Goal: Obtain resource: Obtain resource

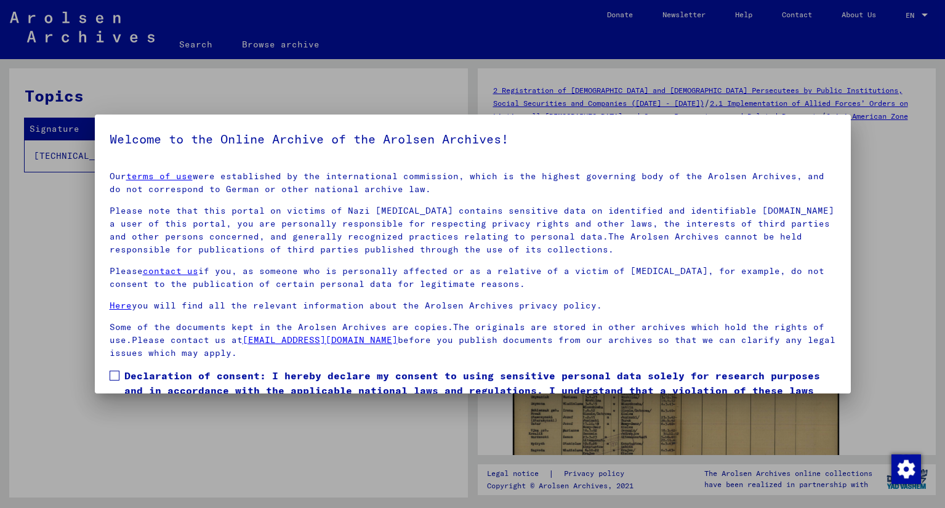
scroll to position [62, 0]
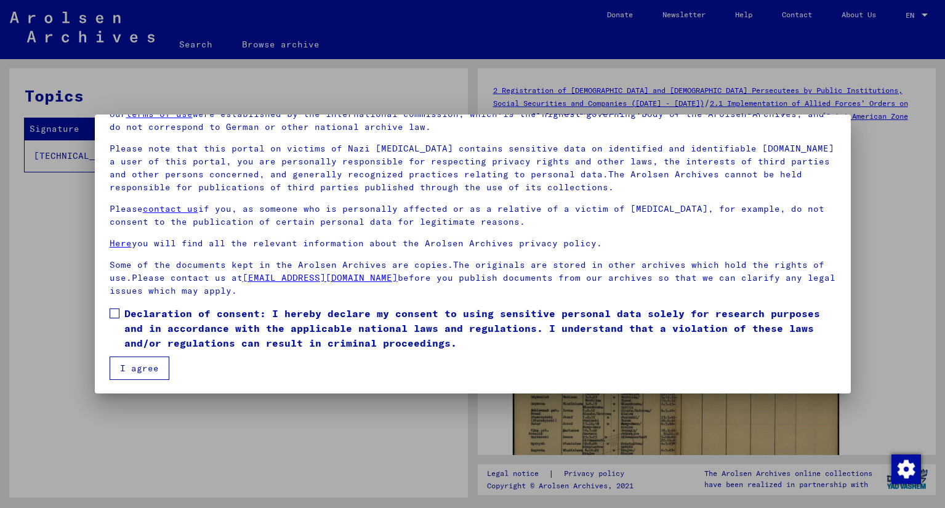
click at [110, 321] on label "Declaration of consent: I hereby declare my consent to using sensitive personal…" at bounding box center [473, 328] width 727 height 44
click at [118, 367] on button "I agree" at bounding box center [140, 368] width 60 height 23
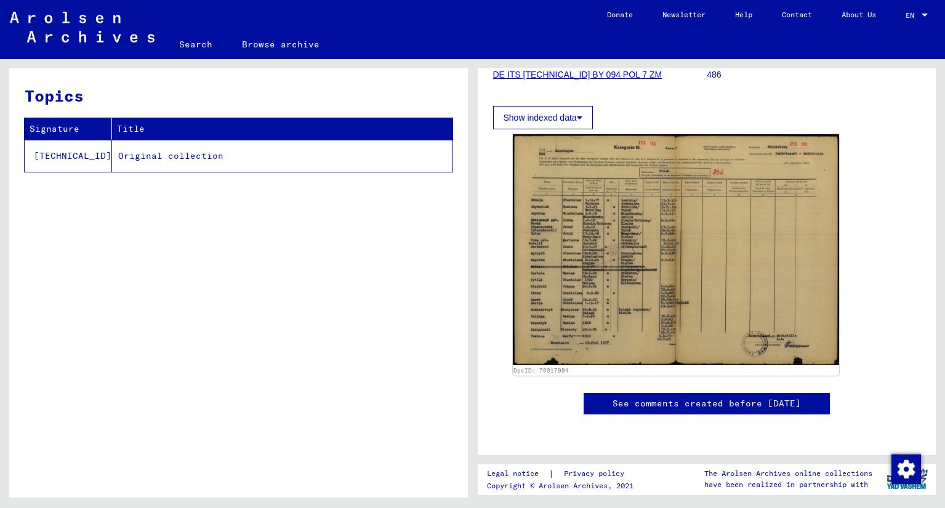
scroll to position [241, 0]
click at [749, 235] on img at bounding box center [676, 249] width 327 height 231
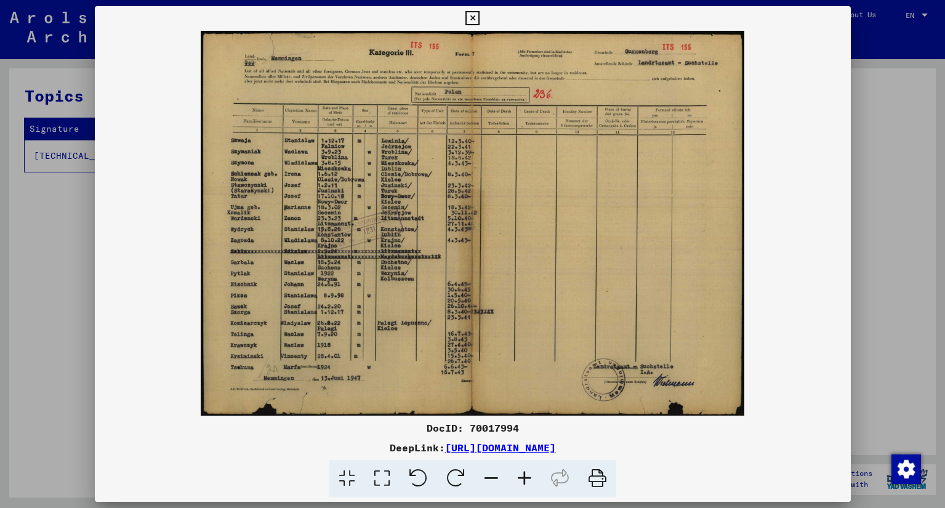
click at [265, 283] on img at bounding box center [473, 223] width 756 height 385
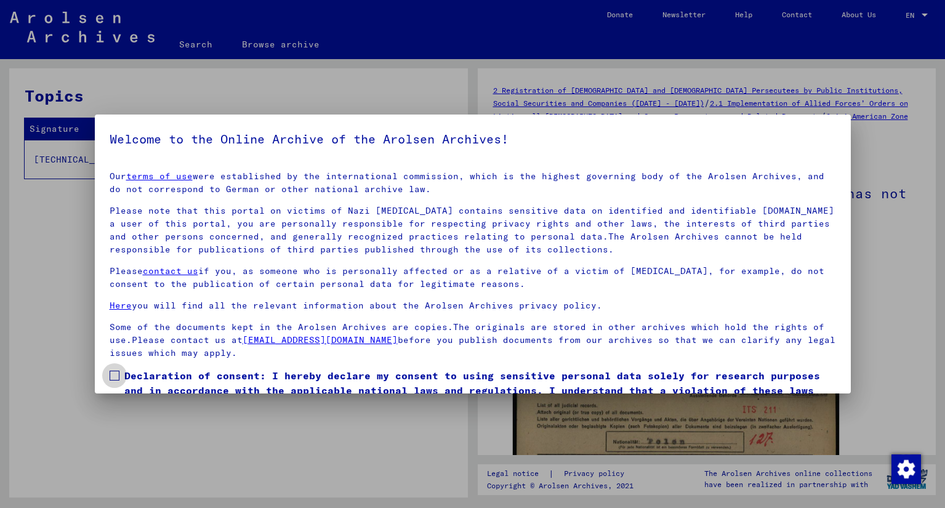
click at [115, 376] on span at bounding box center [115, 376] width 10 height 10
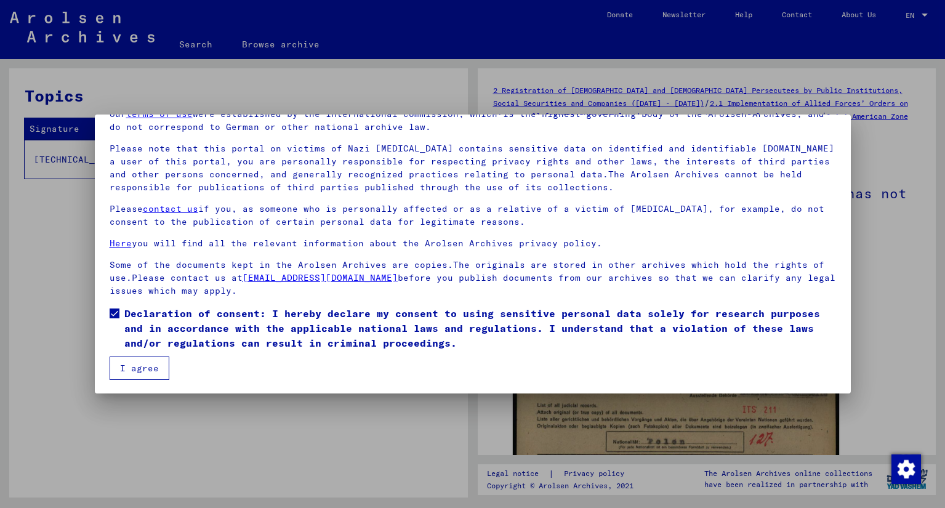
click at [158, 373] on button "I agree" at bounding box center [140, 368] width 60 height 23
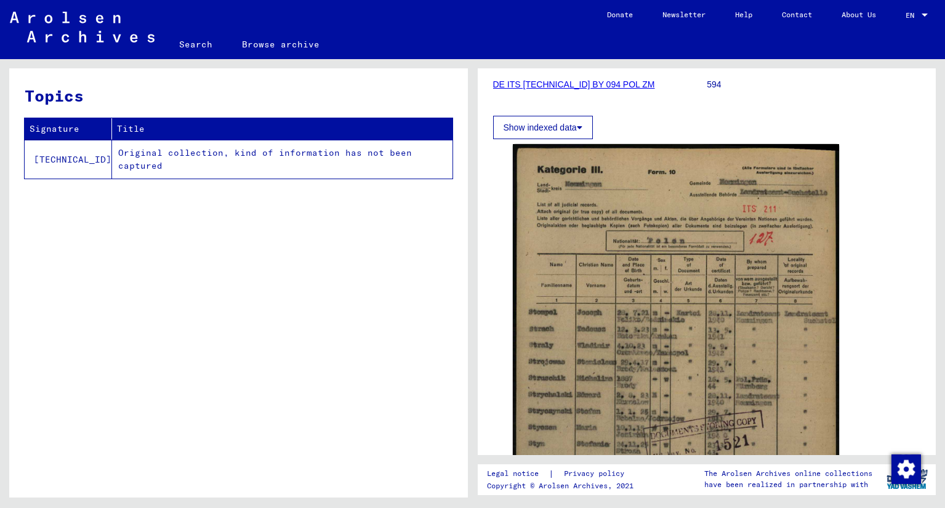
scroll to position [247, 0]
